Goal: Information Seeking & Learning: Learn about a topic

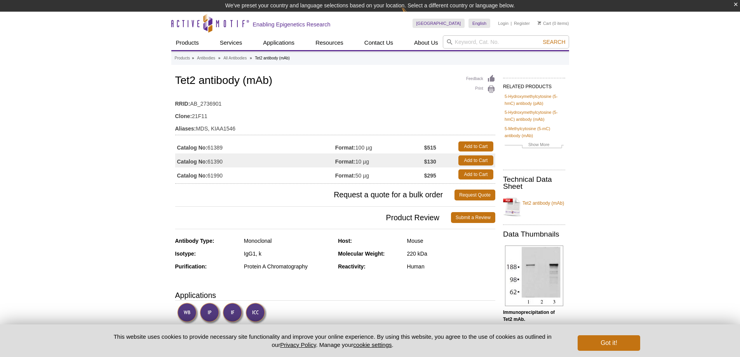
drag, startPoint x: 349, startPoint y: 175, endPoint x: 380, endPoint y: 176, distance: 31.4
click at [380, 176] on td "Format: 50 µg" at bounding box center [379, 174] width 89 height 14
drag, startPoint x: 380, startPoint y: 176, endPoint x: 321, endPoint y: 174, distance: 59.8
click at [321, 174] on tr "Catalog No: 61990 Format: 50 µg $295 Add to Cart" at bounding box center [335, 174] width 320 height 14
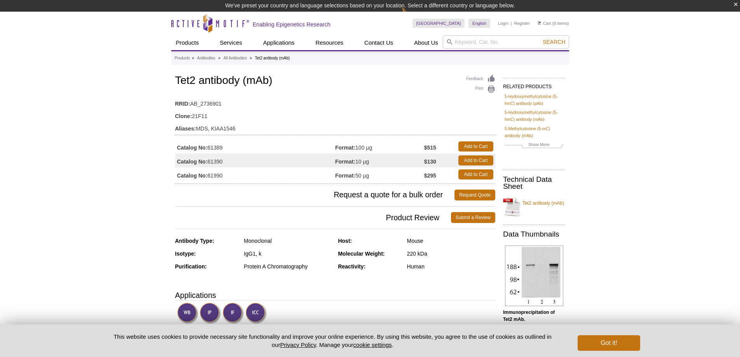
click at [321, 174] on td "Catalog No: 61990" at bounding box center [255, 174] width 160 height 14
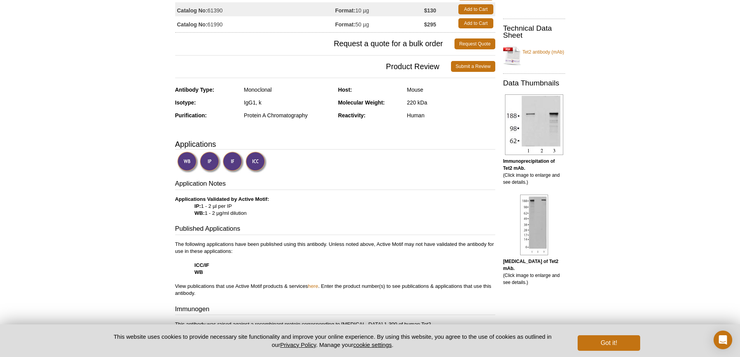
scroll to position [143, 0]
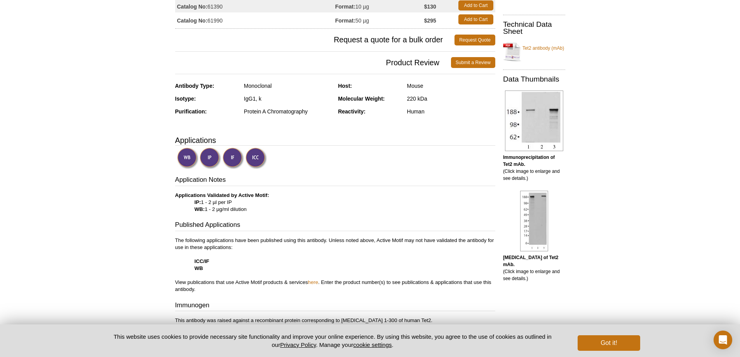
drag, startPoint x: 241, startPoint y: 210, endPoint x: 251, endPoint y: 211, distance: 9.8
click at [251, 211] on p "Applications Validated by Active Motif: IP: 1 - 2 µl per IP WB: 1 - 2 µg/ml dil…" at bounding box center [335, 202] width 320 height 21
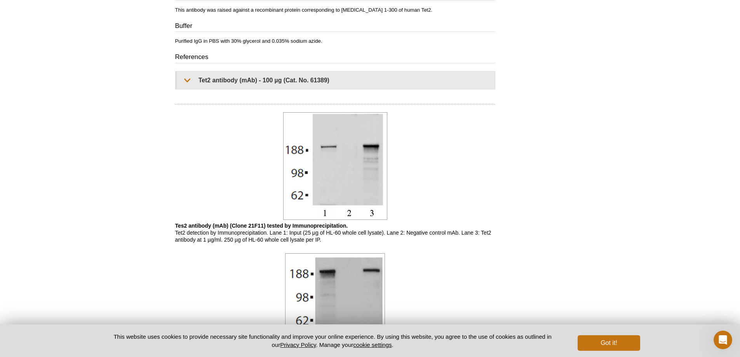
scroll to position [454, 0]
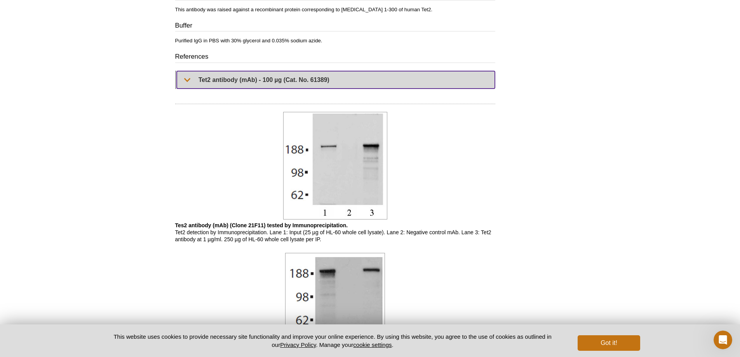
click at [277, 83] on summary "Tet2 antibody (mAb) - 100 µg (Cat. No. 61389)" at bounding box center [336, 79] width 318 height 17
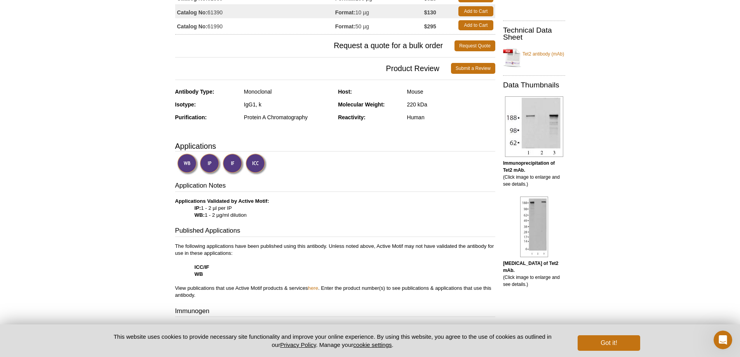
scroll to position [0, 0]
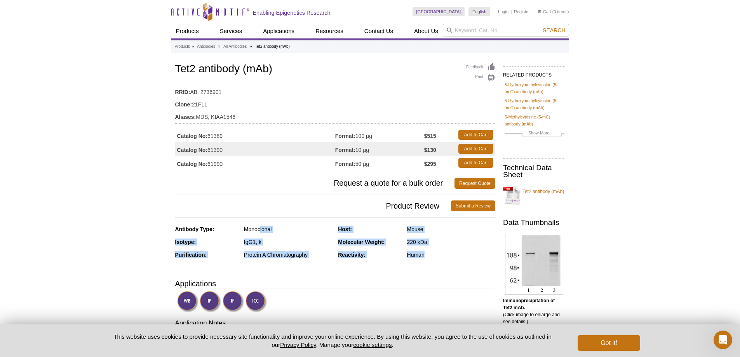
drag, startPoint x: 425, startPoint y: 255, endPoint x: 259, endPoint y: 219, distance: 169.7
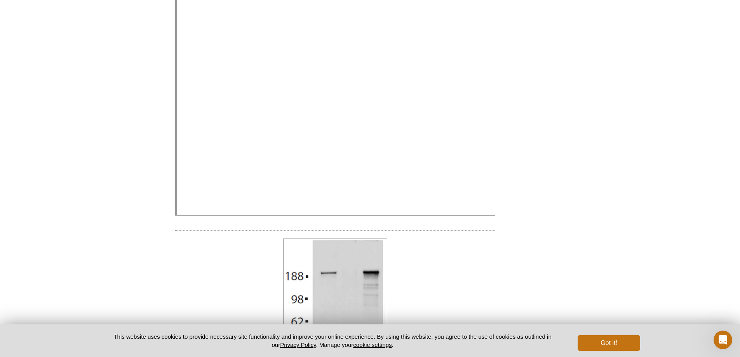
scroll to position [544, 0]
